Goal: Book appointment/travel/reservation

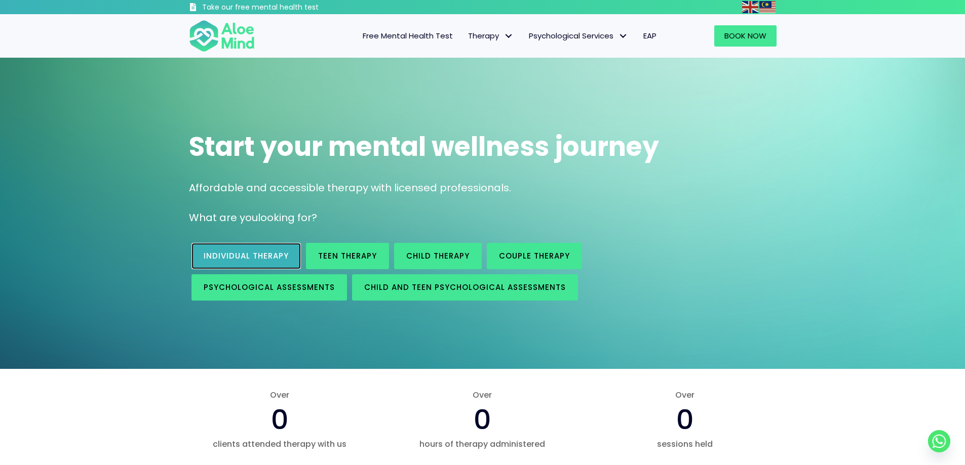
click at [246, 251] on span "Individual therapy" at bounding box center [246, 256] width 85 height 11
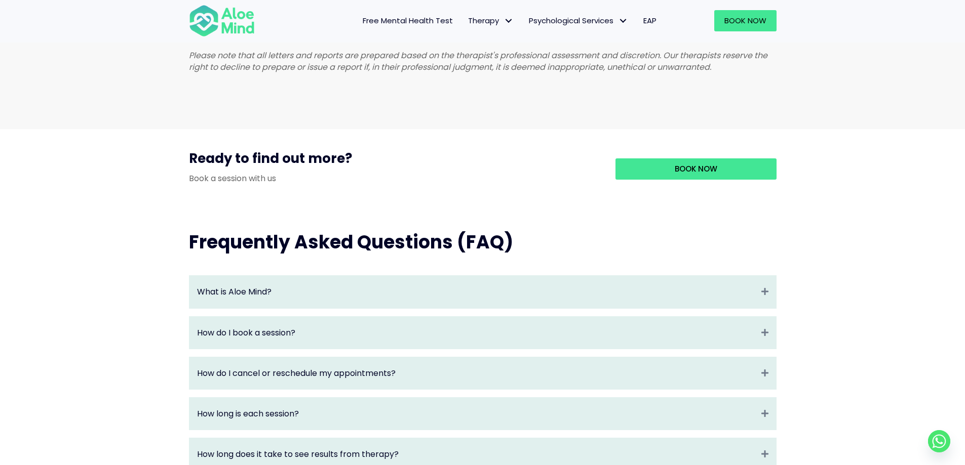
scroll to position [861, 0]
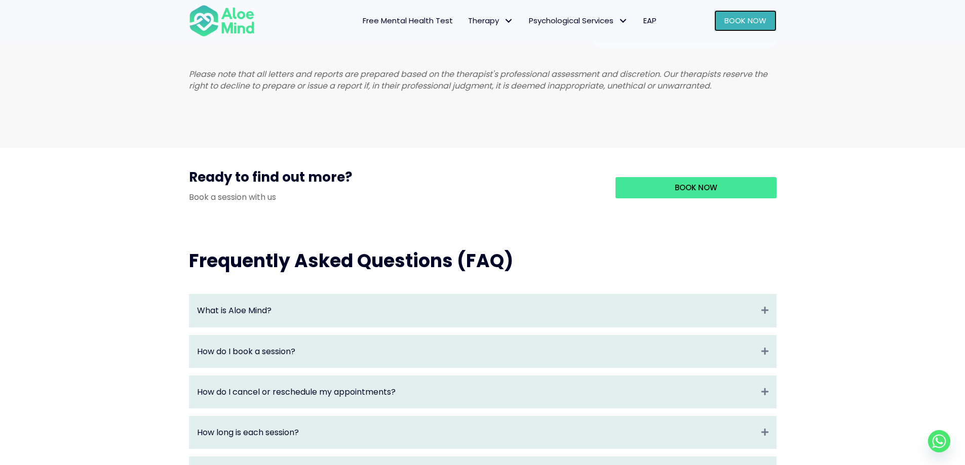
click at [760, 23] on span "Book Now" at bounding box center [745, 20] width 42 height 11
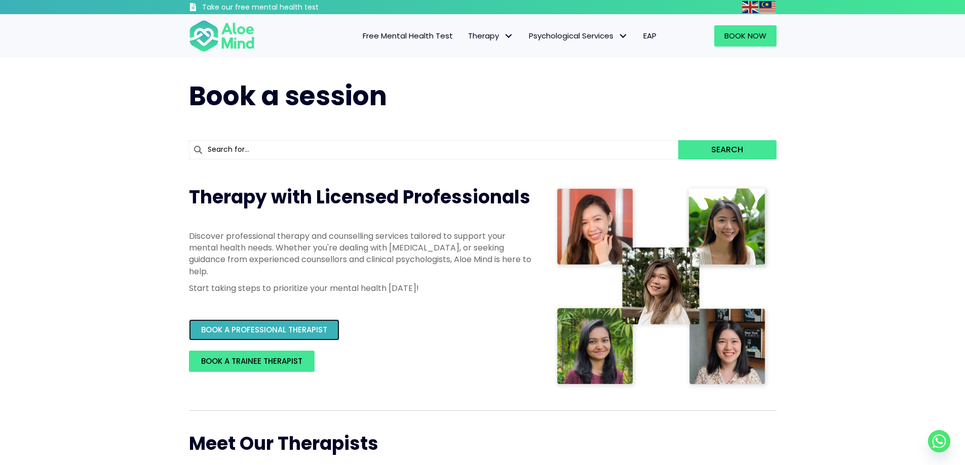
click at [243, 339] on link "BOOK A PROFESSIONAL THERAPIST" at bounding box center [264, 329] width 150 height 21
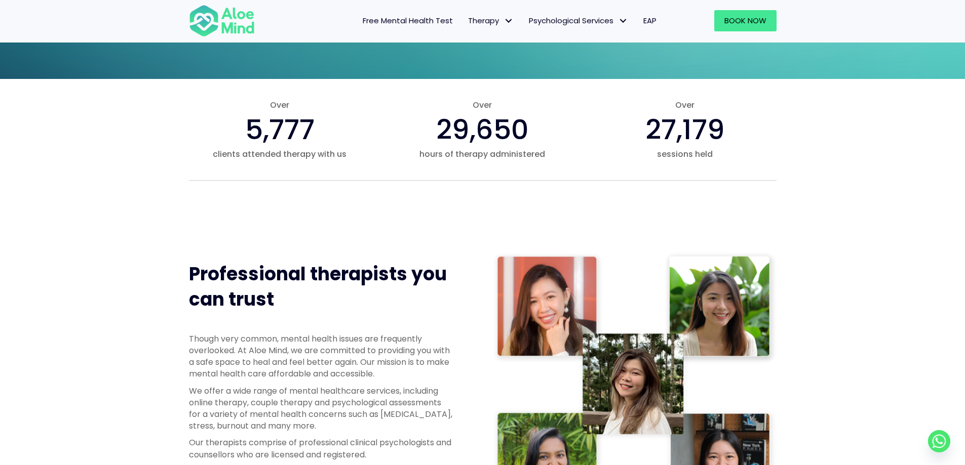
scroll to position [506, 0]
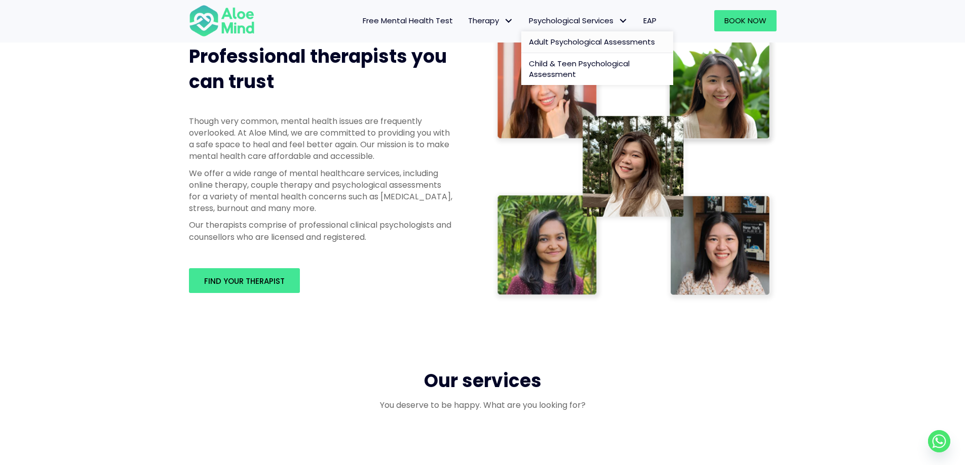
click at [558, 45] on span "Adult Psychological Assessments" at bounding box center [592, 41] width 126 height 11
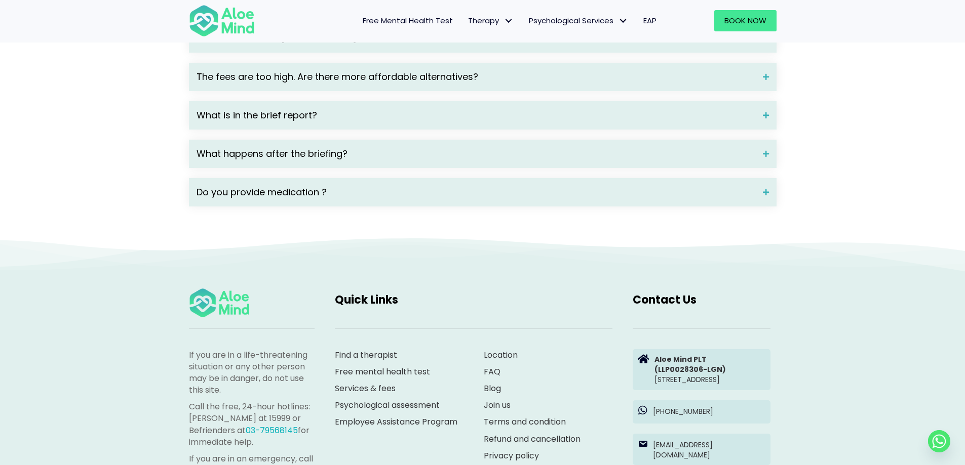
scroll to position [1519, 0]
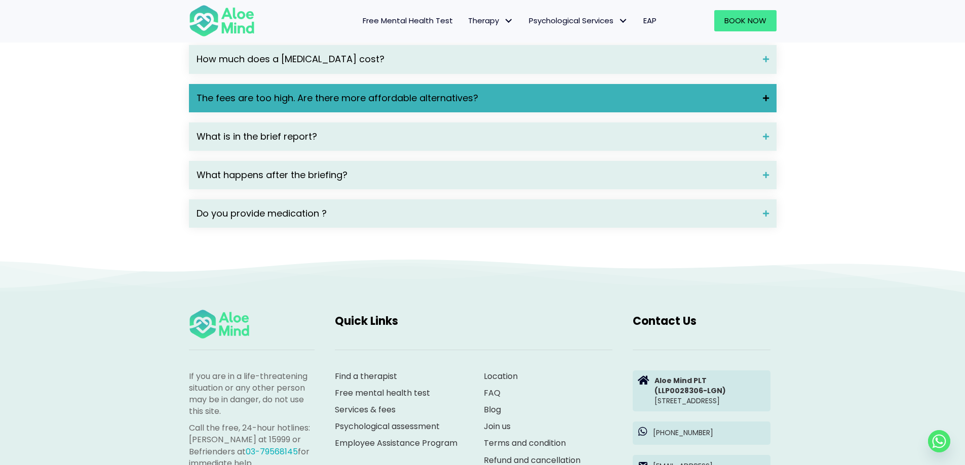
click at [345, 100] on div "What are mental health disorders? A mental disorder is characterised by a clini…" at bounding box center [482, 57] width 587 height 342
click at [346, 103] on div "The fees are too high. Are there more affordable alternatives?" at bounding box center [482, 98] width 587 height 28
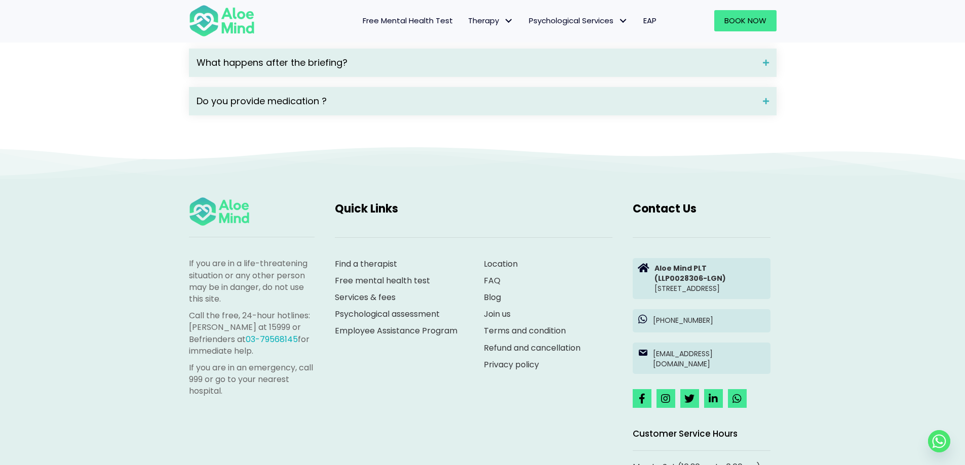
scroll to position [1772, 0]
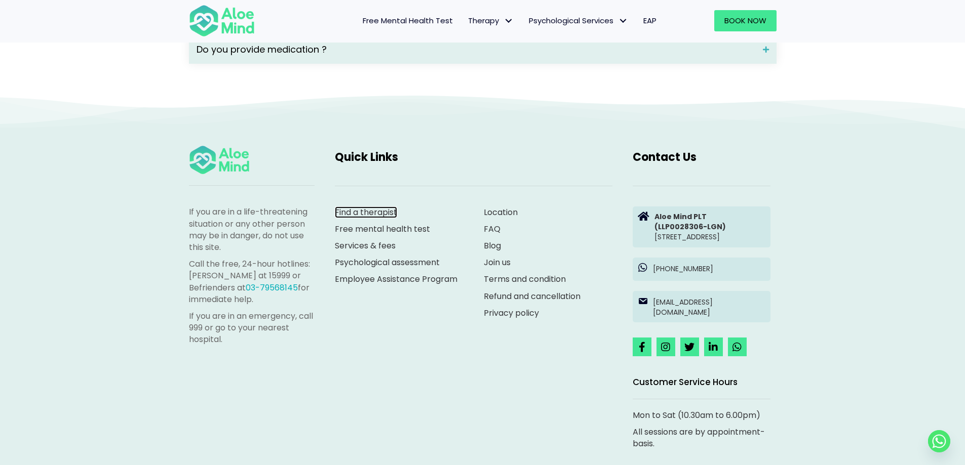
click at [380, 218] on link "Find a therapist" at bounding box center [366, 213] width 62 height 12
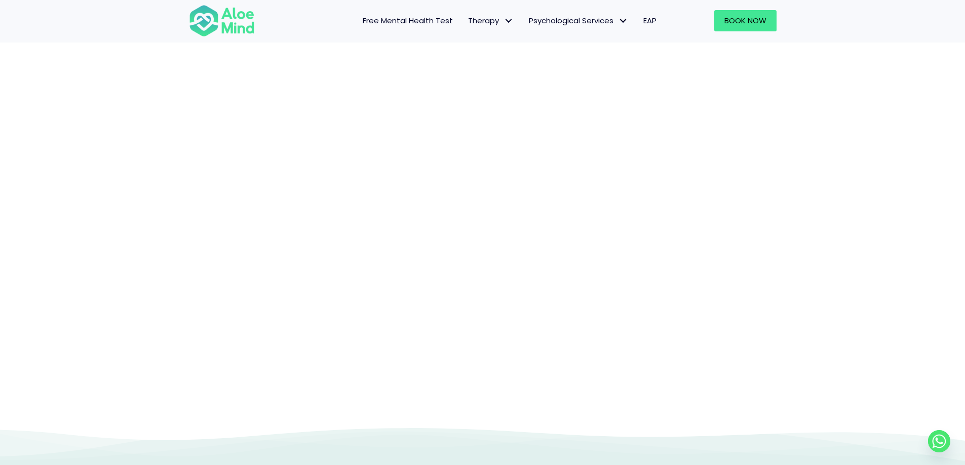
scroll to position [104, 0]
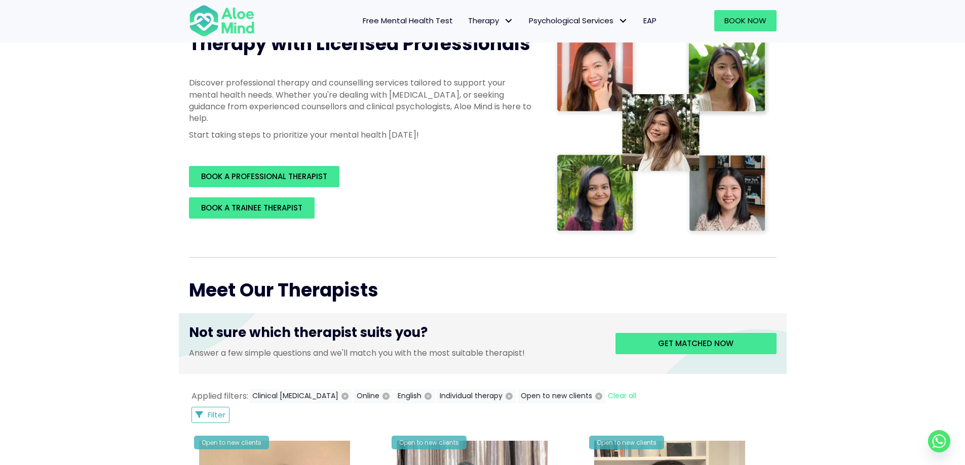
scroll to position [354, 0]
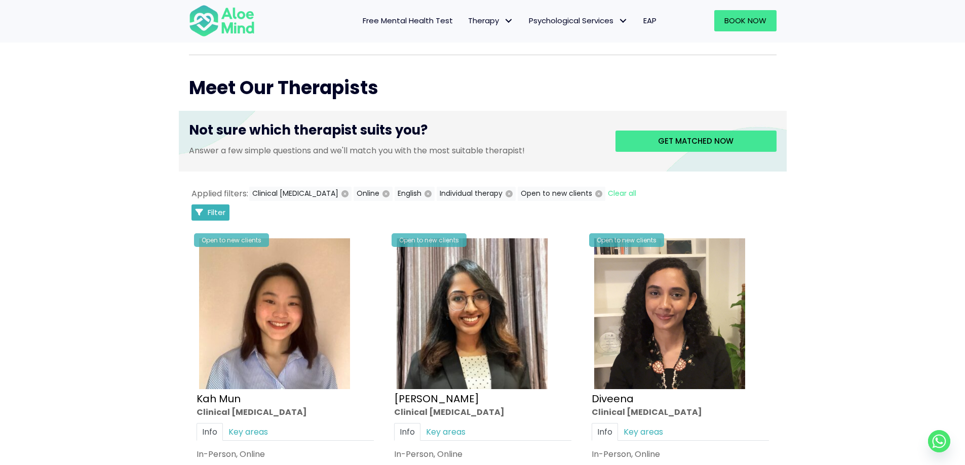
click at [210, 209] on span "Filter" at bounding box center [217, 212] width 18 height 11
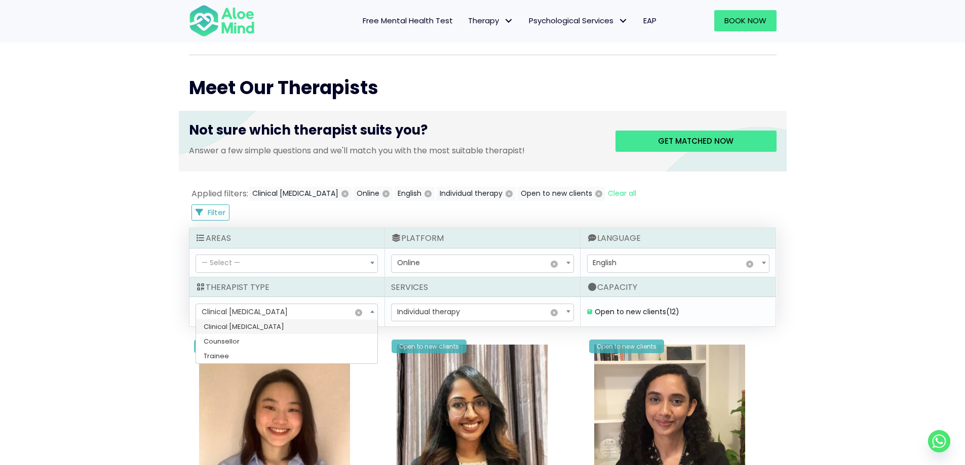
click at [263, 313] on span "Clinical psychologist" at bounding box center [245, 312] width 86 height 10
click at [270, 268] on span "— Select —" at bounding box center [286, 263] width 181 height 17
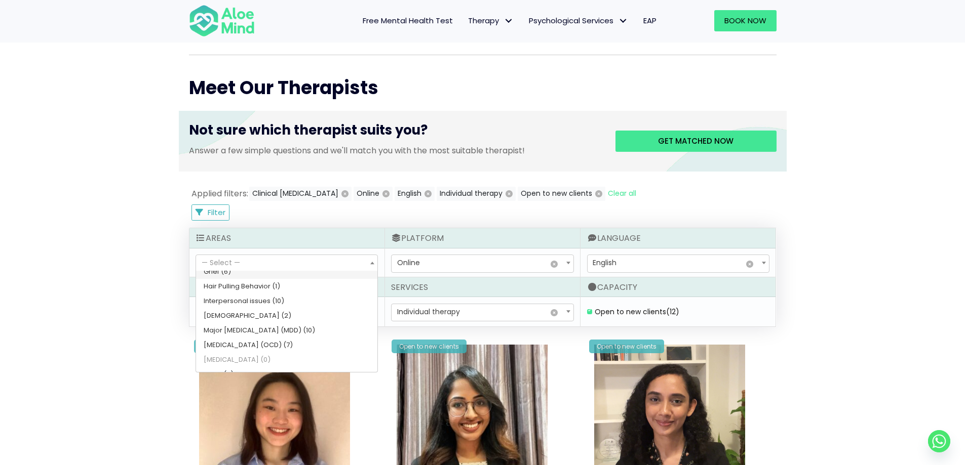
scroll to position [352, 0]
select select "67"
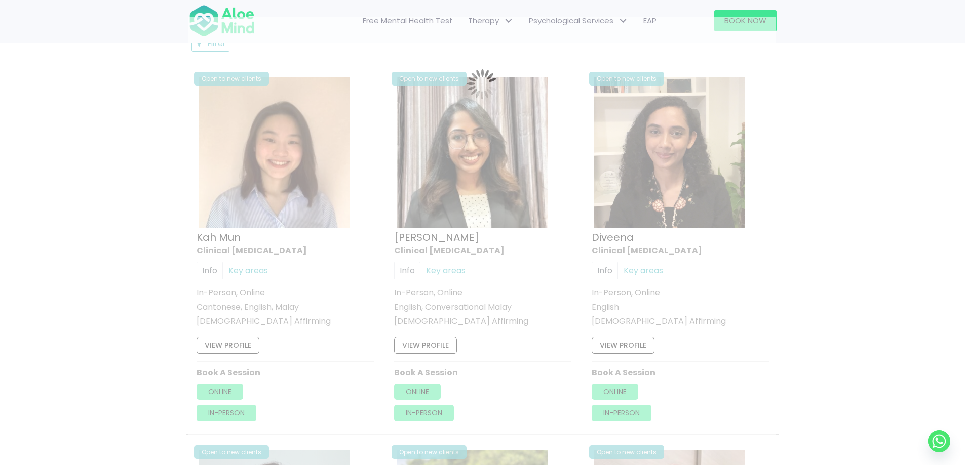
scroll to position [541, 0]
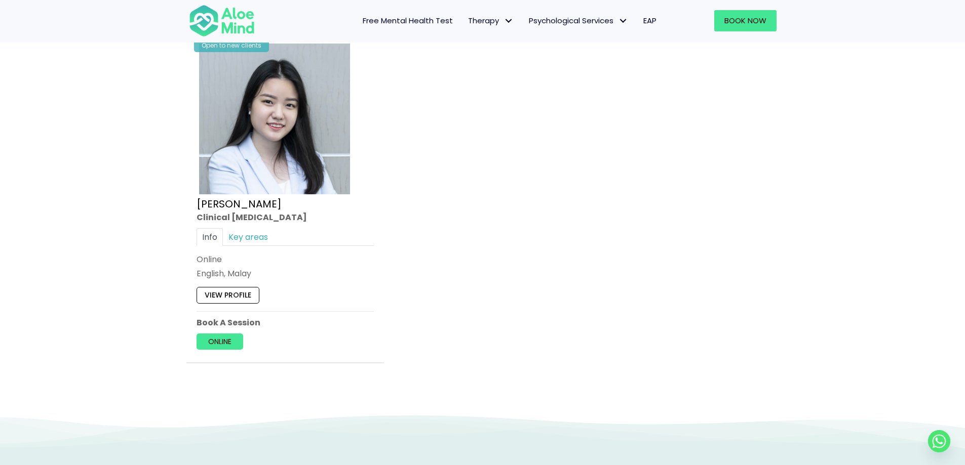
scroll to position [1301, 0]
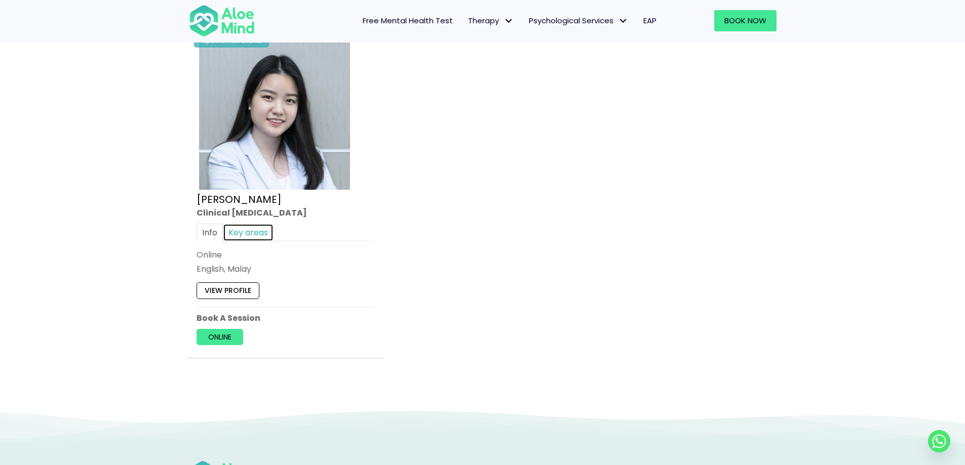
click at [237, 242] on link "Key areas" at bounding box center [248, 233] width 51 height 18
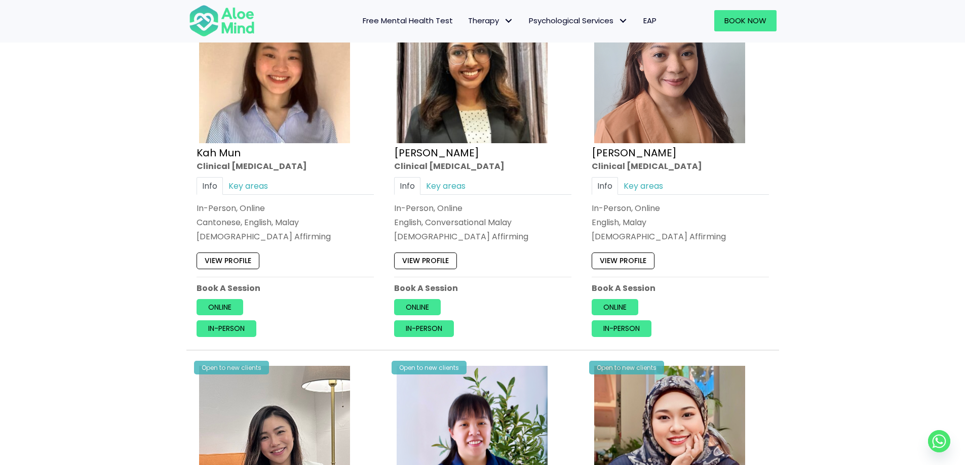
scroll to position [592, 0]
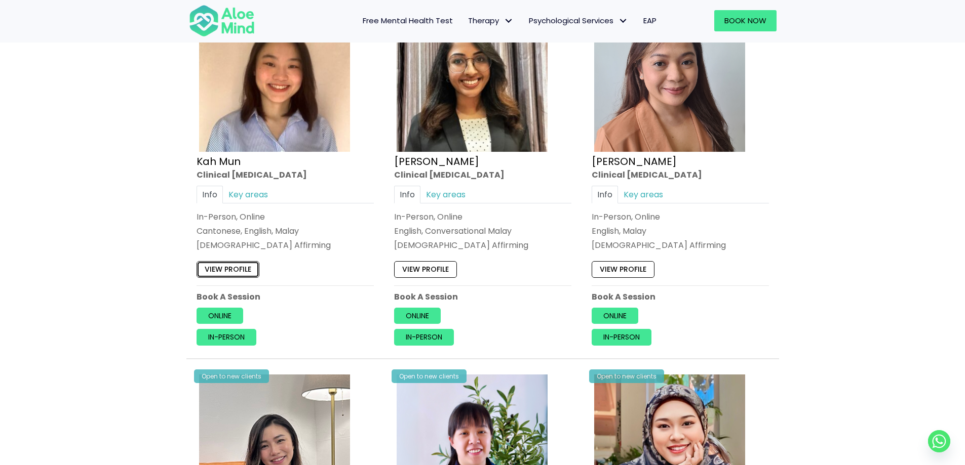
click at [229, 278] on link "View profile" at bounding box center [227, 270] width 63 height 16
click at [428, 278] on link "View profile" at bounding box center [425, 270] width 63 height 16
click at [617, 278] on link "View profile" at bounding box center [622, 270] width 63 height 16
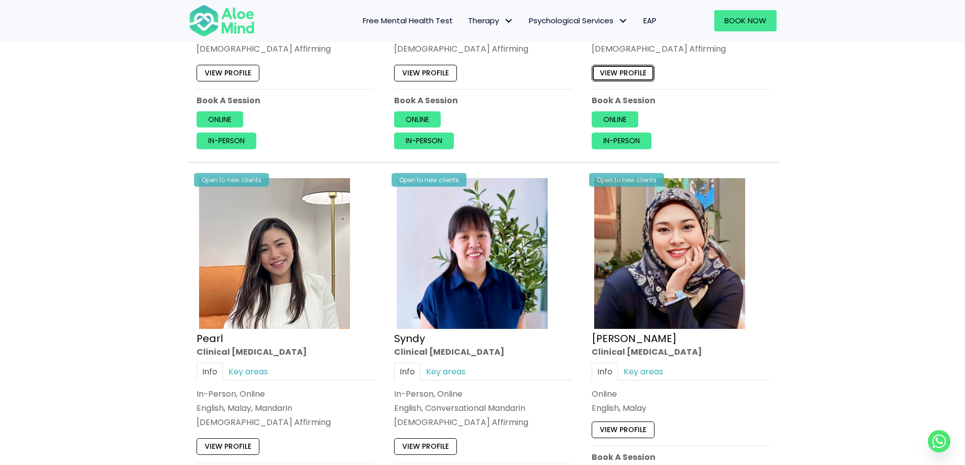
scroll to position [896, 0]
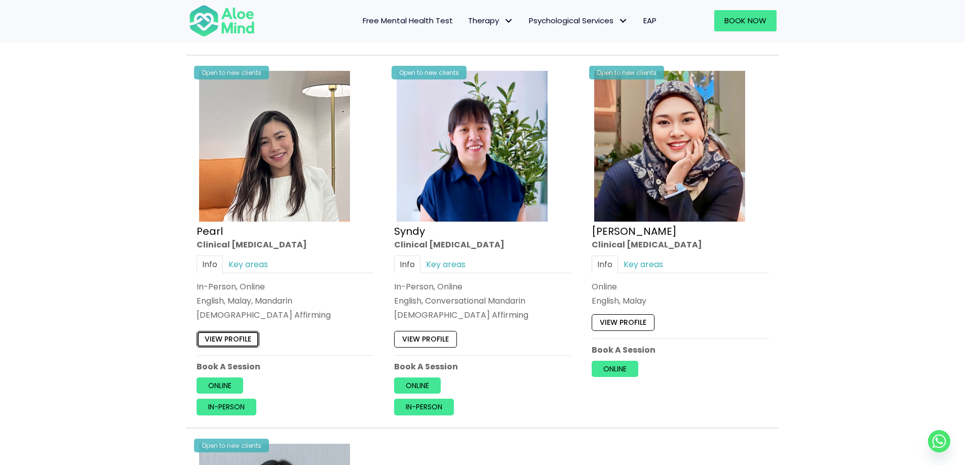
click at [245, 347] on link "View profile" at bounding box center [227, 339] width 63 height 16
click at [429, 347] on link "View profile" at bounding box center [425, 339] width 63 height 16
click at [630, 331] on link "View profile" at bounding box center [622, 322] width 63 height 16
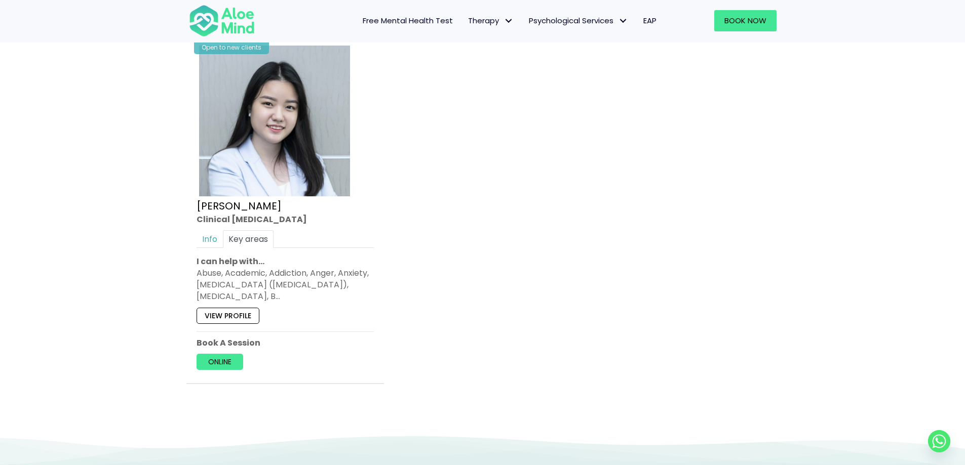
scroll to position [1301, 0]
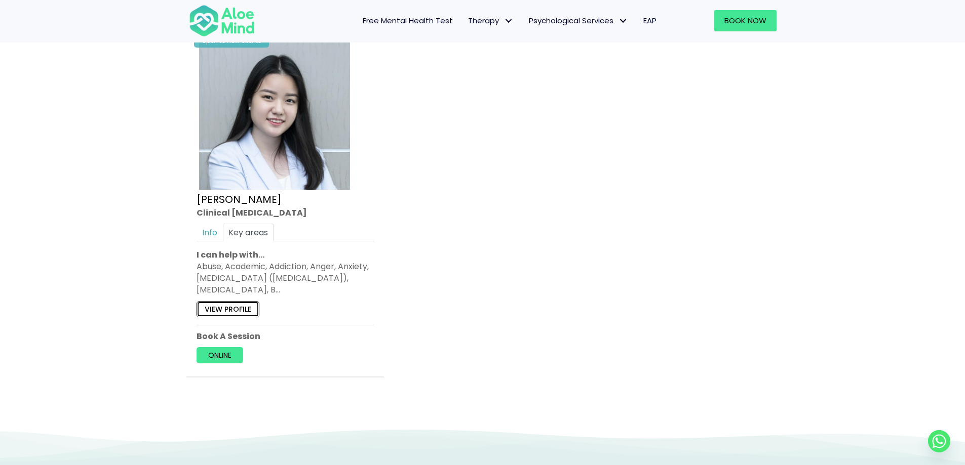
click at [232, 317] on link "View profile" at bounding box center [227, 309] width 63 height 16
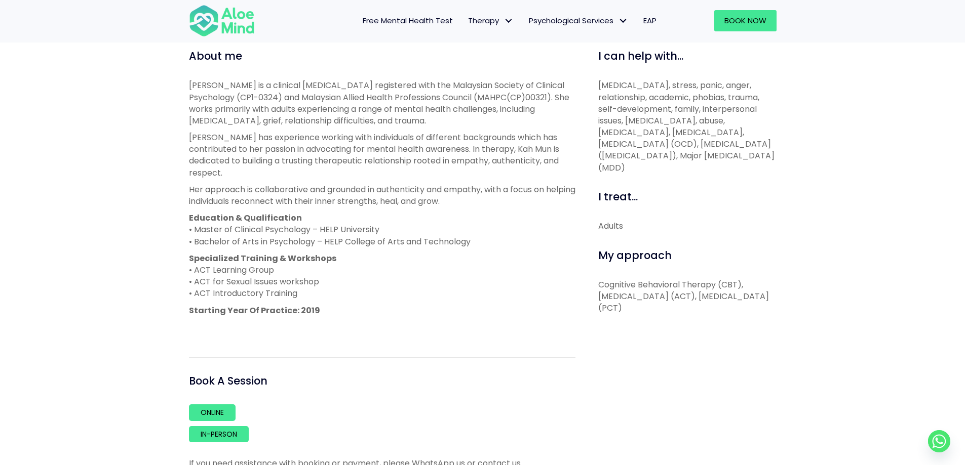
scroll to position [354, 0]
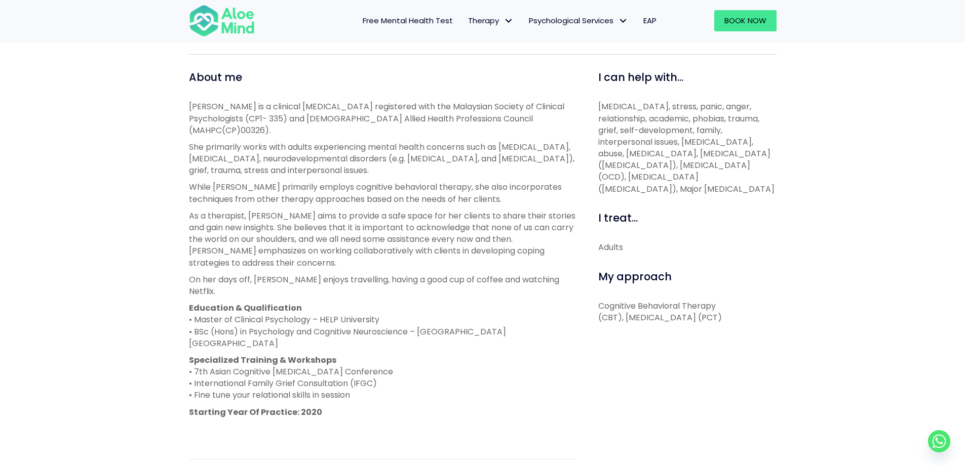
scroll to position [304, 0]
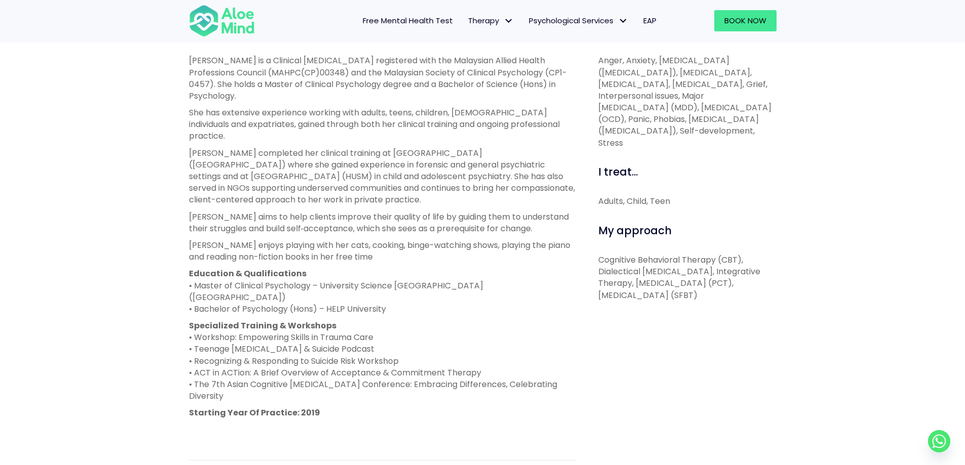
scroll to position [405, 0]
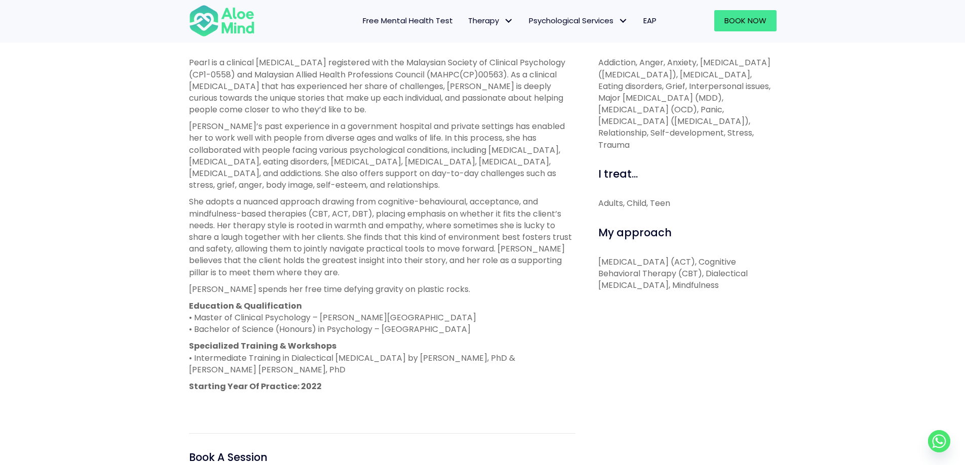
scroll to position [354, 0]
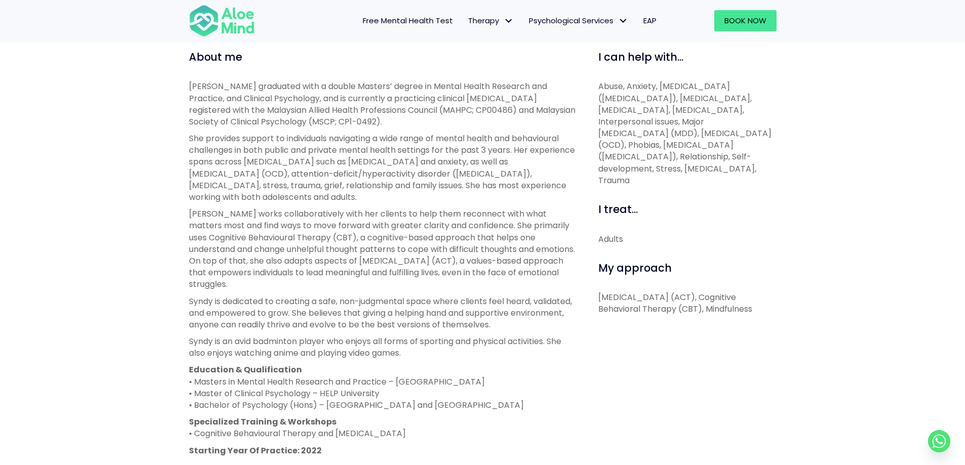
scroll to position [354, 0]
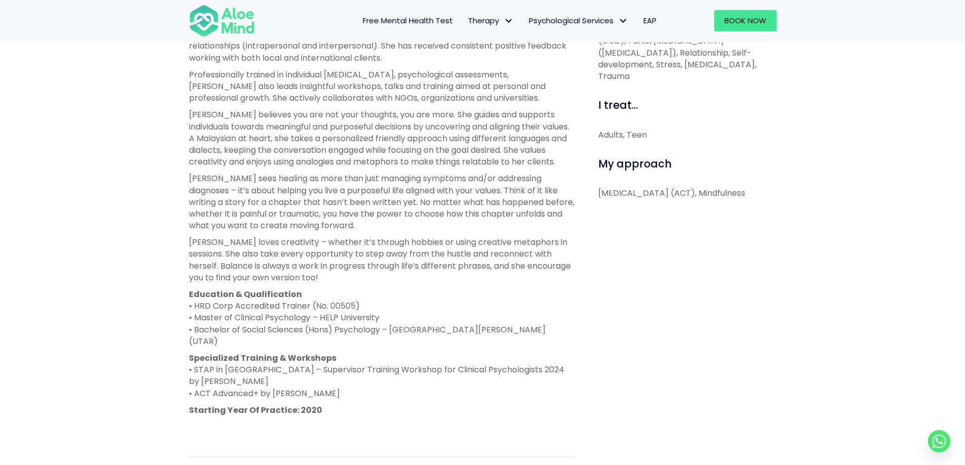
scroll to position [506, 0]
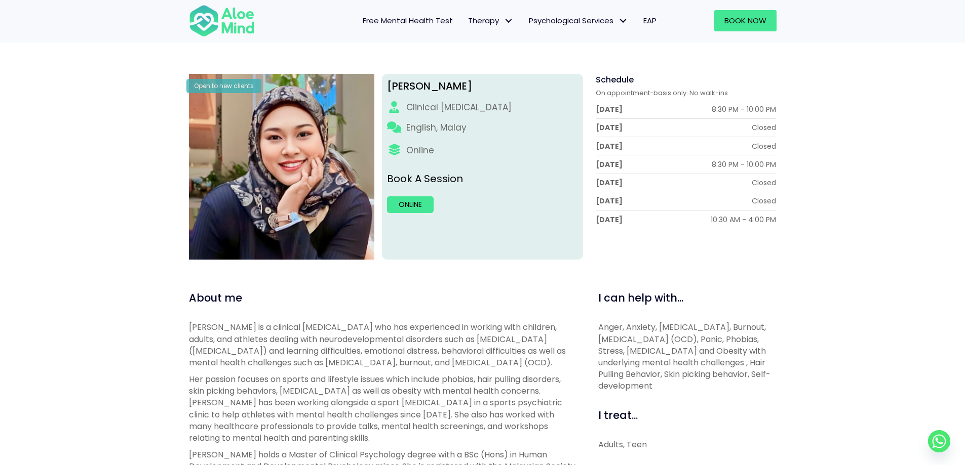
scroll to position [101, 0]
